Goal: Browse casually

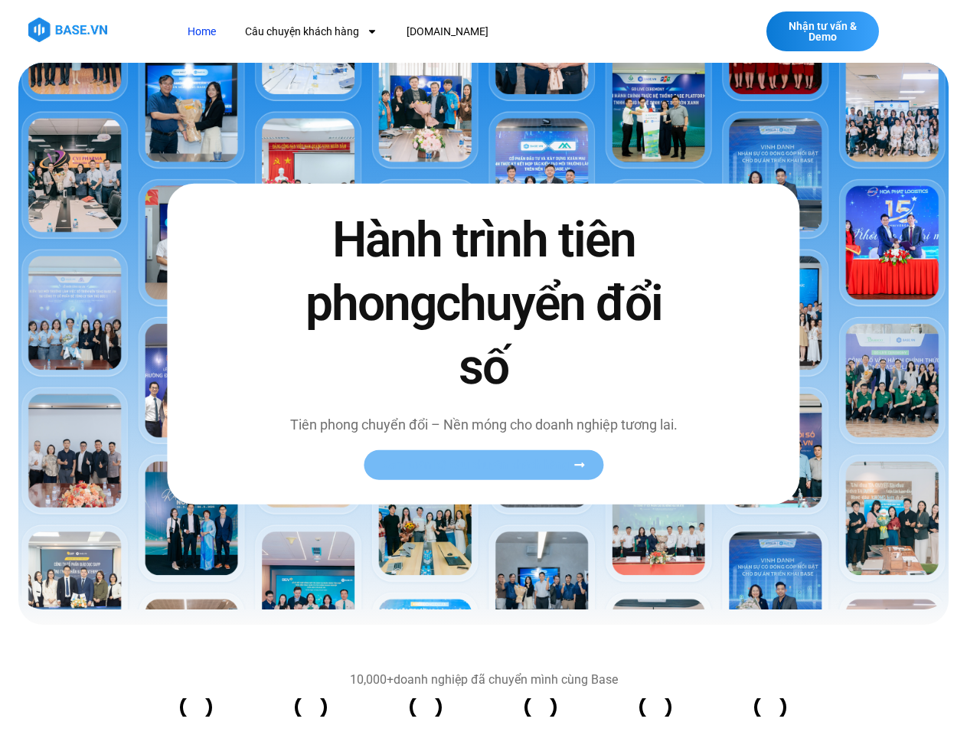
click at [483, 465] on span "Xem toàn bộ câu chuyện khách hàng" at bounding box center [476, 464] width 188 height 11
